Goal: Task Accomplishment & Management: Complete application form

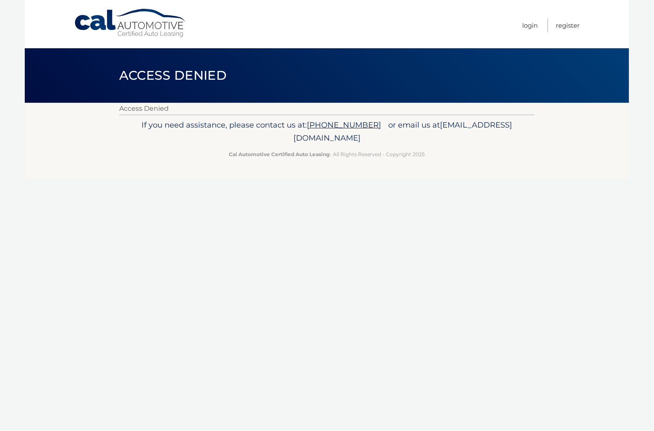
drag, startPoint x: 141, startPoint y: 113, endPoint x: 148, endPoint y: 94, distance: 20.2
click at [141, 113] on p "Access Denied" at bounding box center [327, 109] width 416 height 12
click at [152, 27] on link "Cal Automotive" at bounding box center [130, 23] width 113 height 30
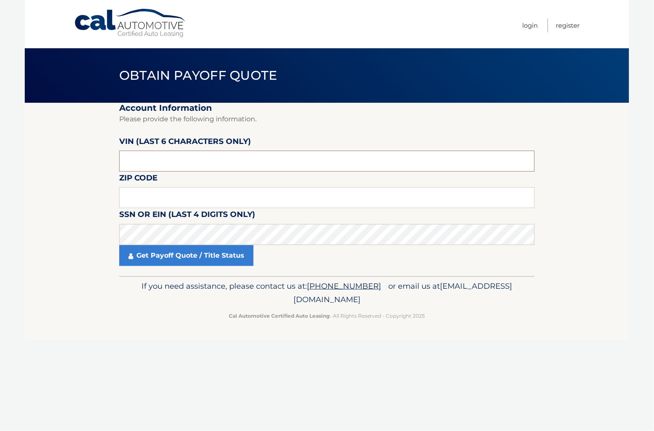
click at [183, 162] on input "text" at bounding box center [327, 161] width 416 height 21
type input "646387"
click at [185, 191] on input "text" at bounding box center [327, 197] width 416 height 21
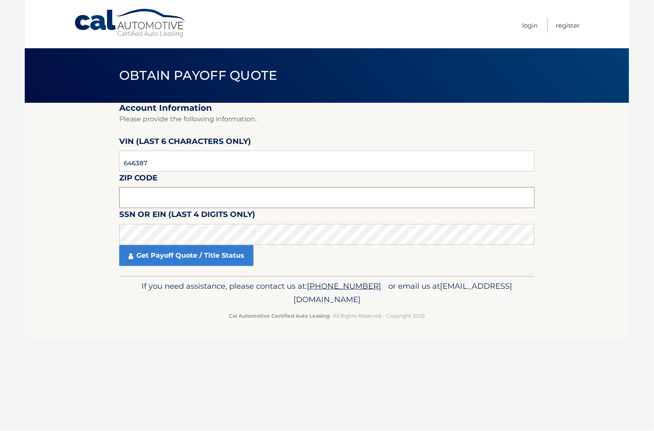
click at [229, 200] on input "text" at bounding box center [327, 197] width 416 height 21
type input "07747"
click button "For Originating Dealer" at bounding box center [0, 0] width 0 height 0
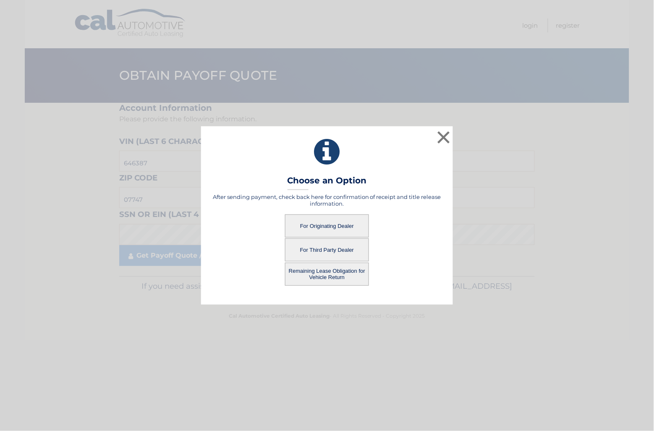
click at [330, 225] on button "For Originating Dealer" at bounding box center [327, 226] width 84 height 23
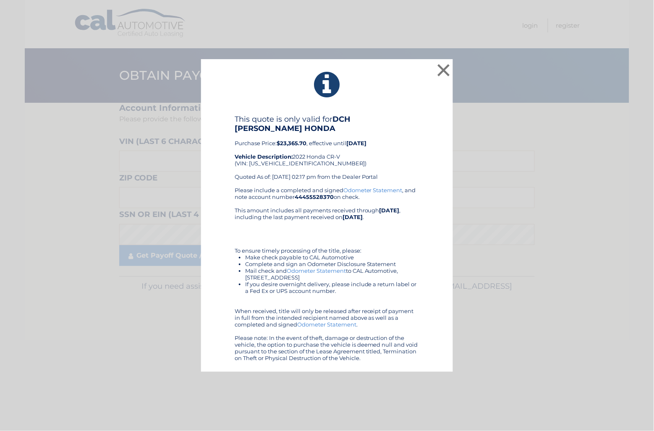
click at [390, 156] on div "This quote is only valid for DCH KAY HONDA Purchase Price: $23,365.70 , effecti…" at bounding box center [327, 151] width 185 height 72
